Goal: Navigation & Orientation: Find specific page/section

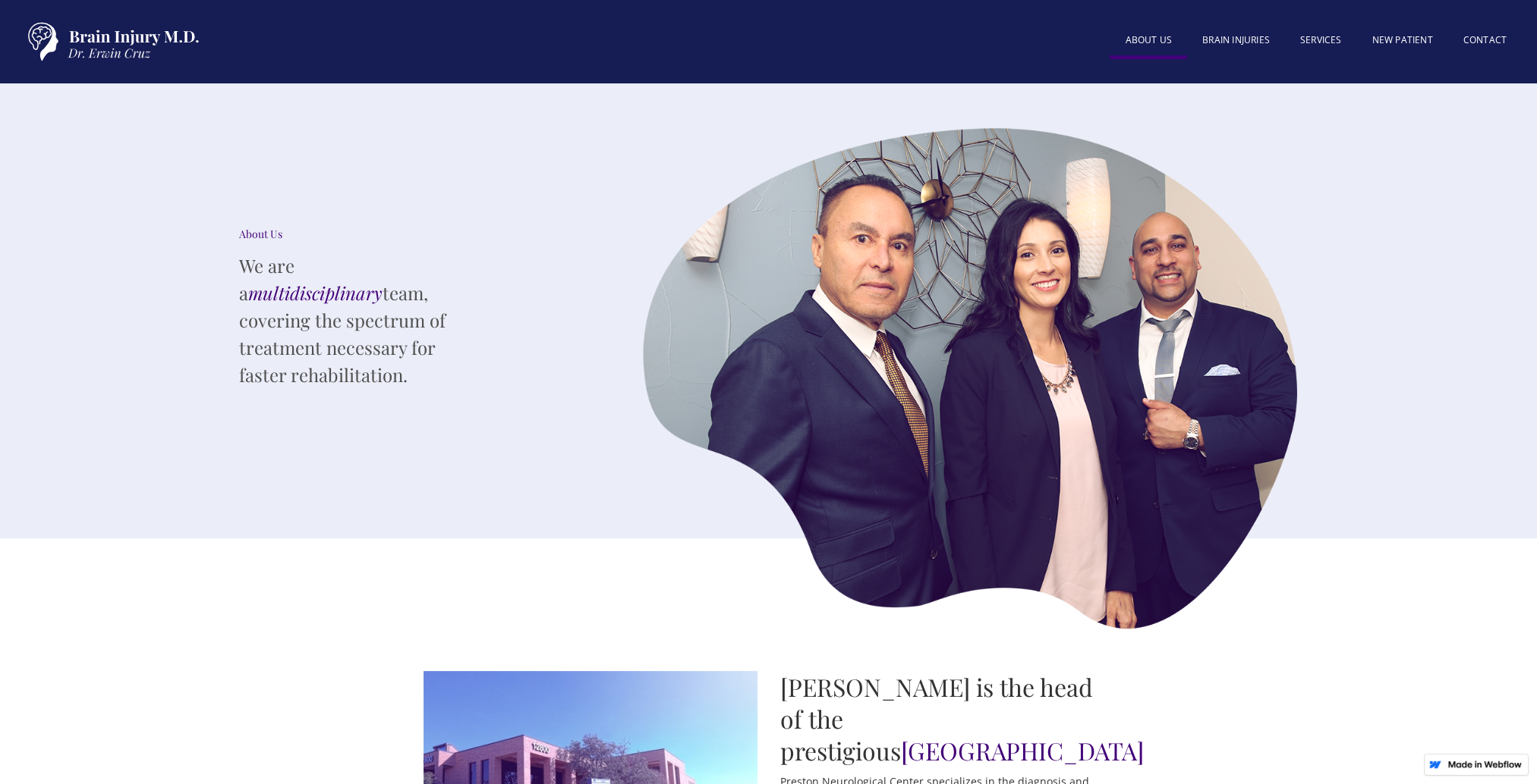
drag, startPoint x: 427, startPoint y: 261, endPoint x: 445, endPoint y: 259, distance: 18.1
click at [382, 281] on em "multidisciplinary" at bounding box center [316, 293] width 135 height 25
click at [1137, 39] on link "About US" at bounding box center [1148, 42] width 77 height 34
click at [1141, 51] on link "About US" at bounding box center [1148, 42] width 77 height 34
